Goal: Find specific page/section: Find specific page/section

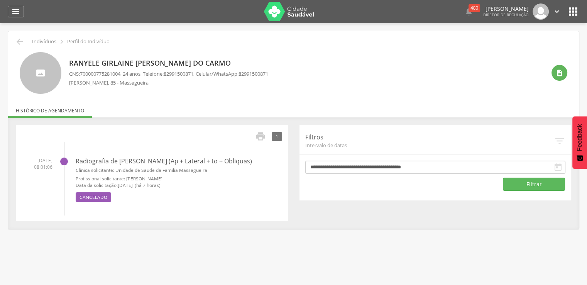
click at [100, 159] on h4 "Radiografia de Coluna Cervical (Ap + Lateral + to + Obliquas)" at bounding box center [179, 161] width 207 height 7
click at [275, 135] on div "1" at bounding box center [277, 136] width 10 height 9
click at [259, 132] on icon "" at bounding box center [260, 136] width 11 height 11
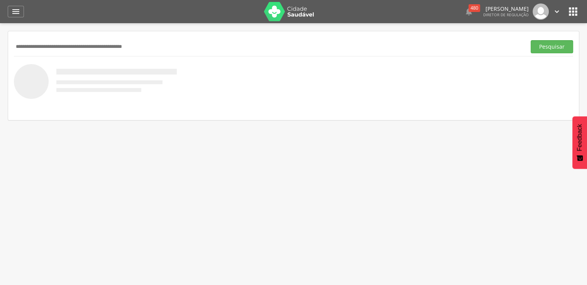
click at [574, 16] on icon "" at bounding box center [573, 11] width 12 height 12
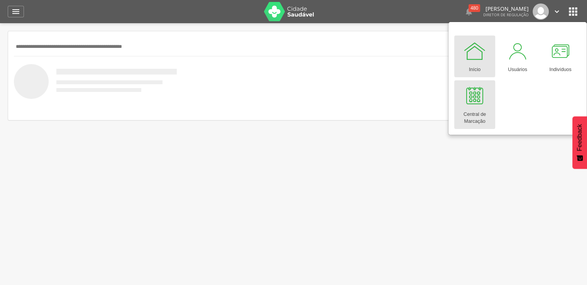
click at [473, 103] on div at bounding box center [474, 95] width 23 height 23
